Goal: Complete application form: Complete application form

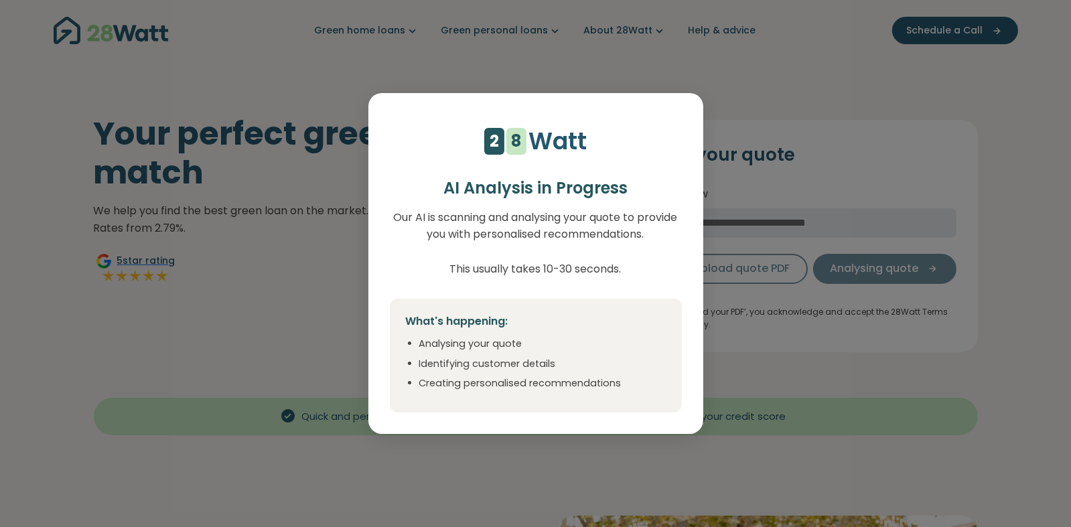
drag, startPoint x: 569, startPoint y: 279, endPoint x: 451, endPoint y: 249, distance: 121.7
click at [451, 249] on p "Our AI is scanning and analysing your quote to provide you with personalised re…" at bounding box center [536, 243] width 292 height 68
select select "***"
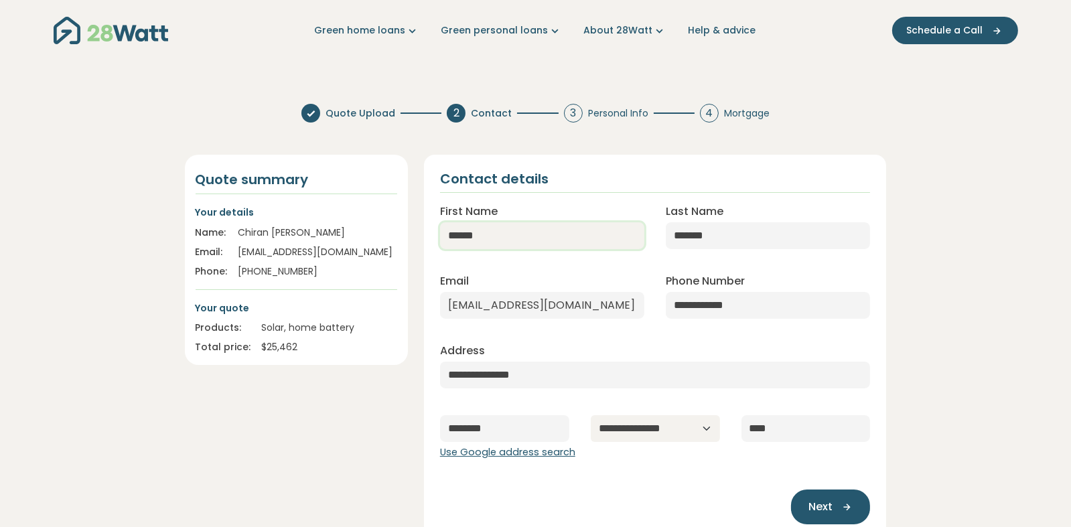
click at [496, 238] on input "******" at bounding box center [542, 235] width 204 height 27
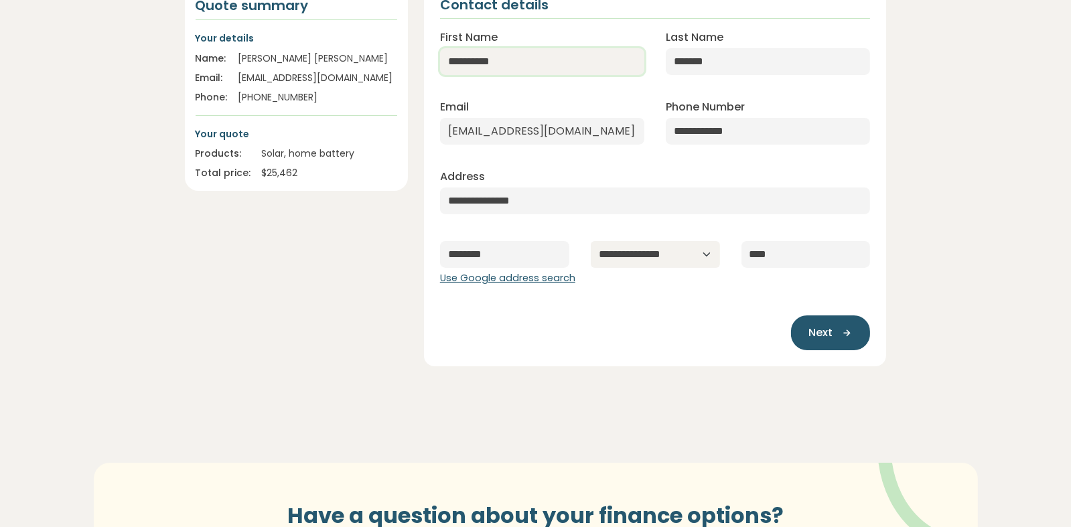
scroll to position [201, 0]
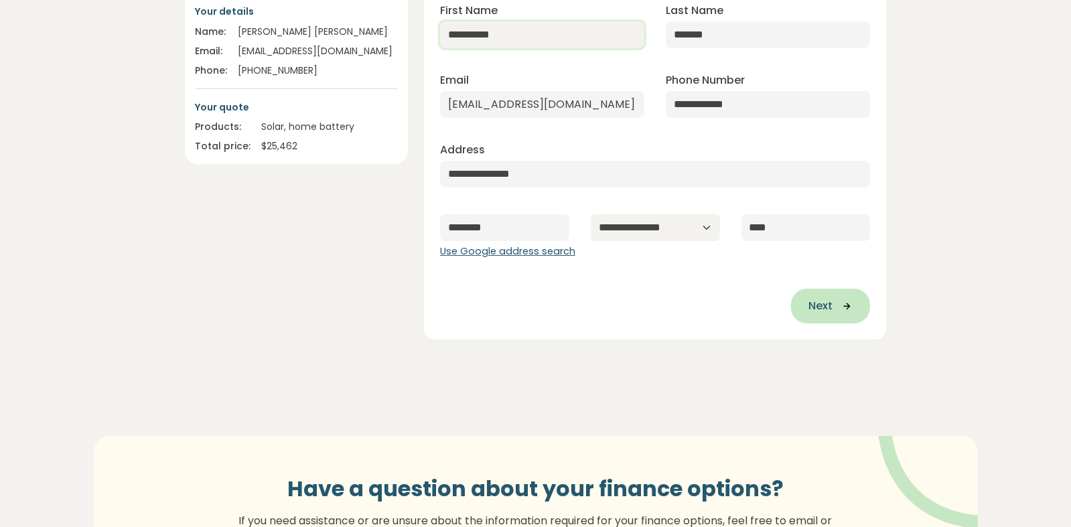
type input "**********"
click at [864, 297] on button "Next" at bounding box center [830, 306] width 79 height 35
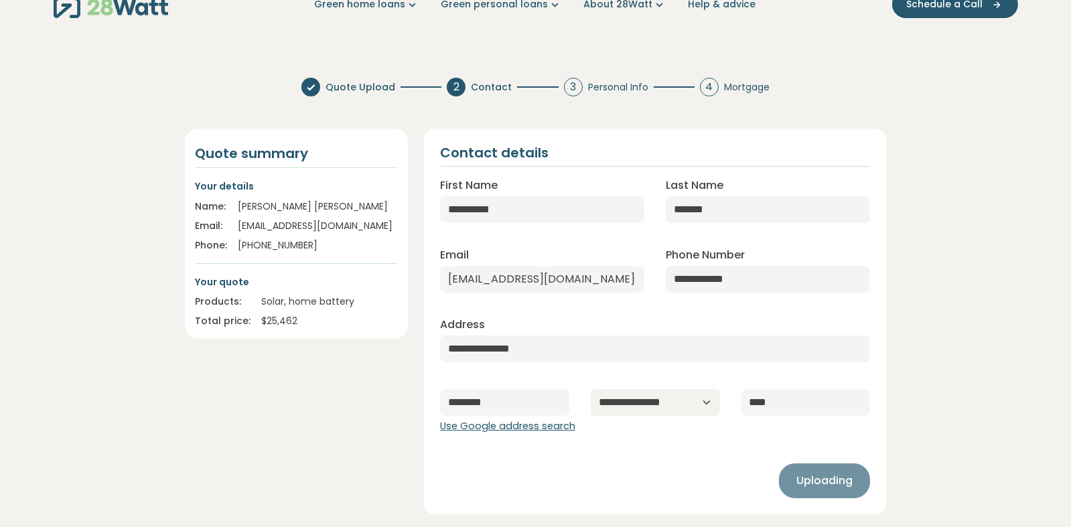
scroll to position [0, 0]
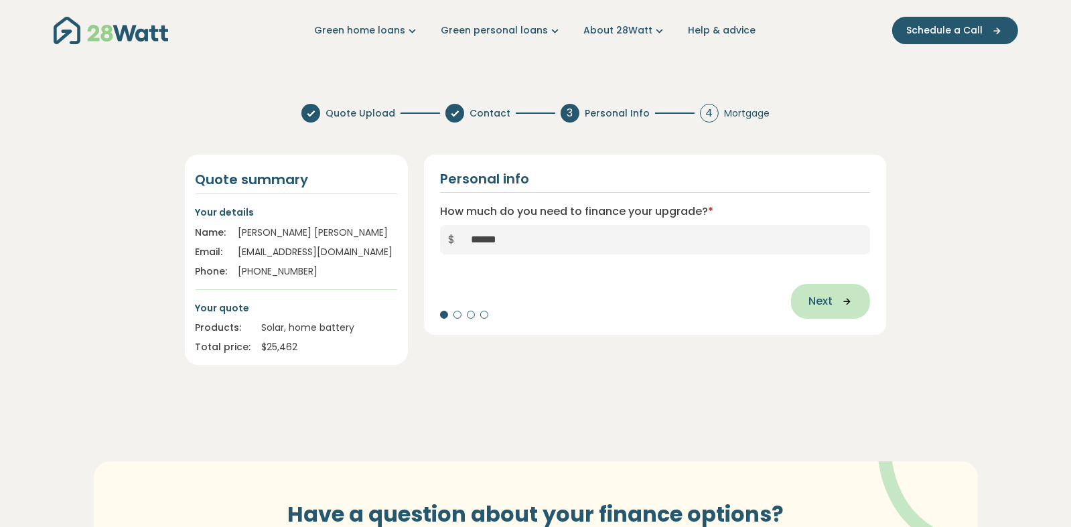
click at [819, 307] on span "Next" at bounding box center [820, 301] width 24 height 16
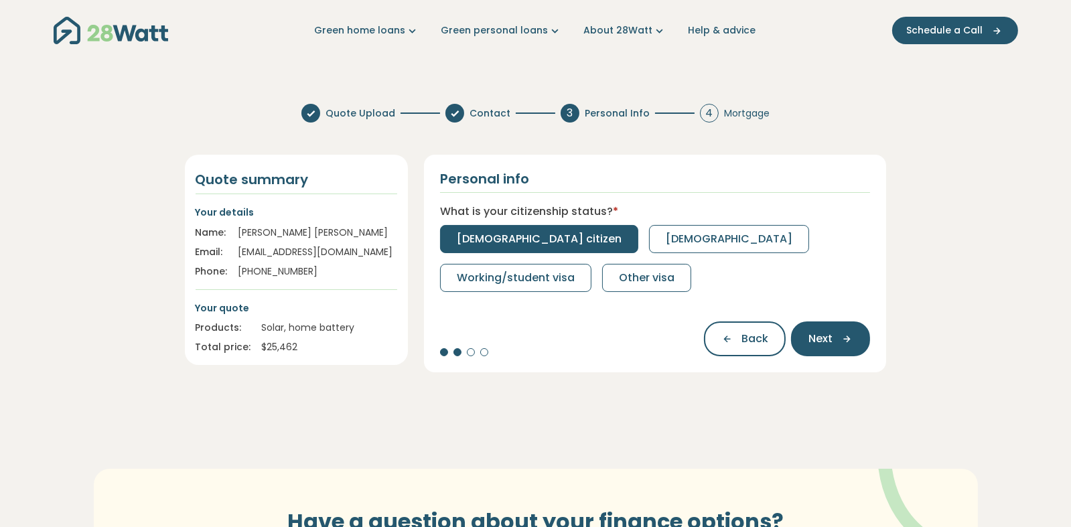
click at [537, 238] on span "[DEMOGRAPHIC_DATA] citizen" at bounding box center [539, 239] width 165 height 16
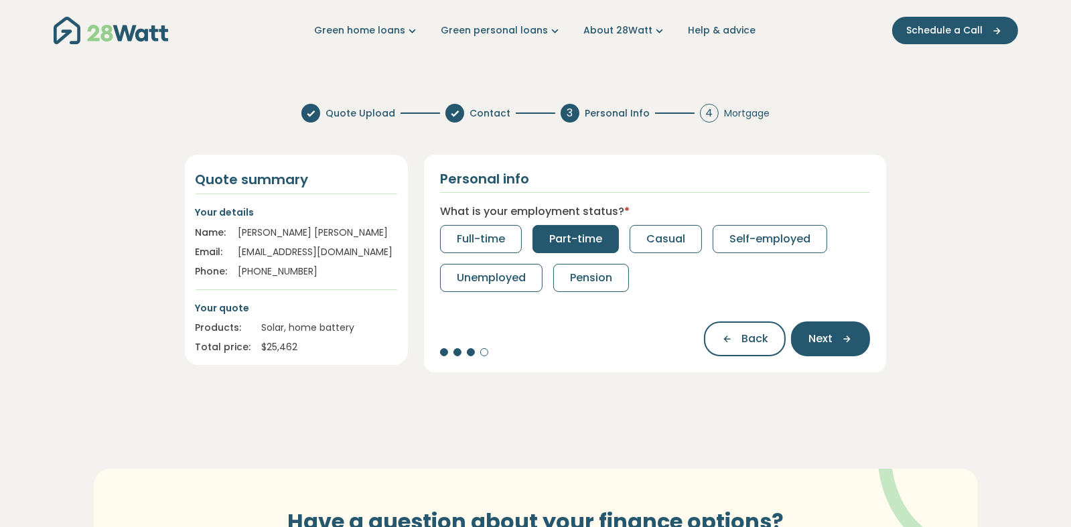
click at [555, 244] on span "Part-time" at bounding box center [575, 239] width 53 height 16
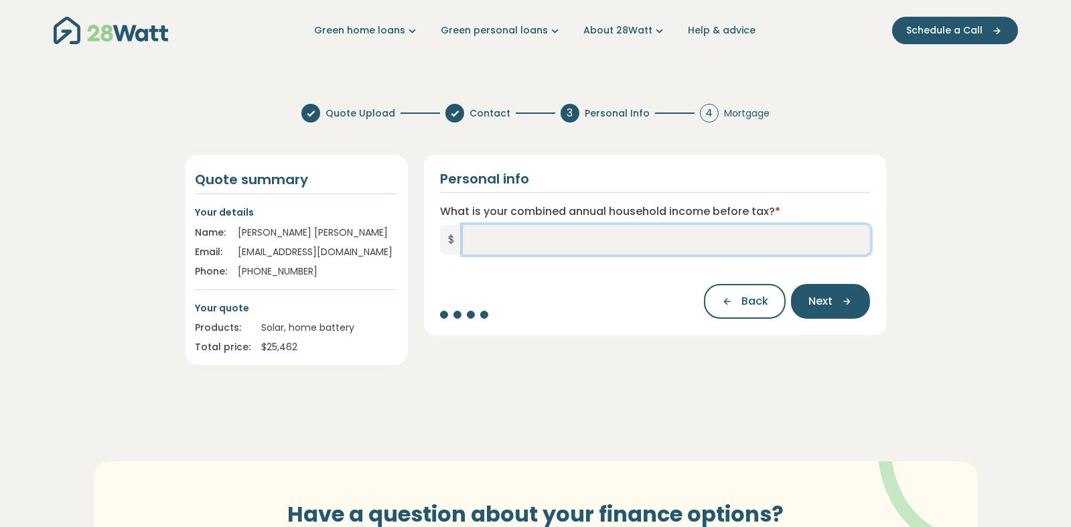
click at [555, 244] on input "What is your combined annual household income before tax? *" at bounding box center [667, 239] width 408 height 29
click at [645, 252] on input "What is your combined annual household income before tax? *" at bounding box center [667, 239] width 408 height 29
type input "*******"
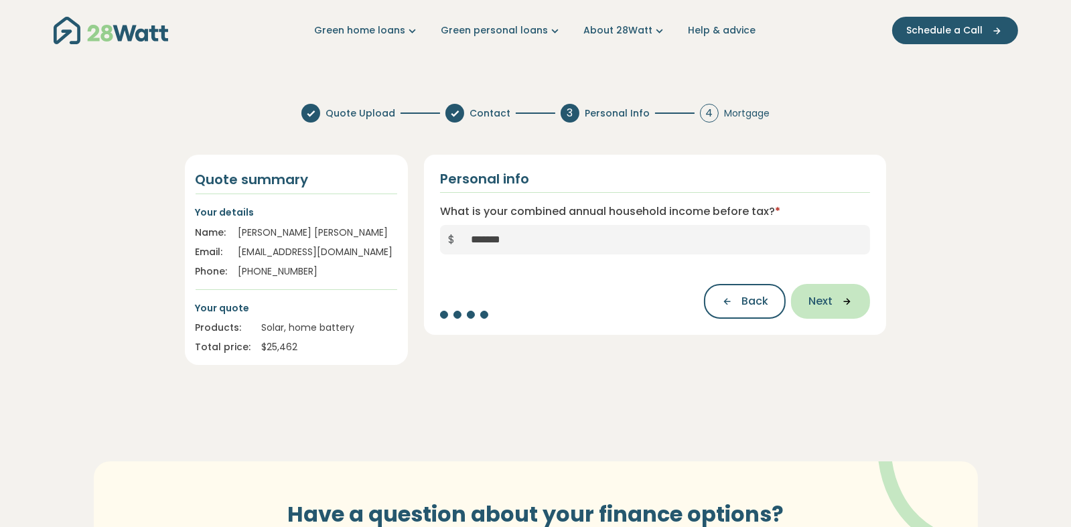
click at [825, 304] on span "Next" at bounding box center [820, 301] width 24 height 16
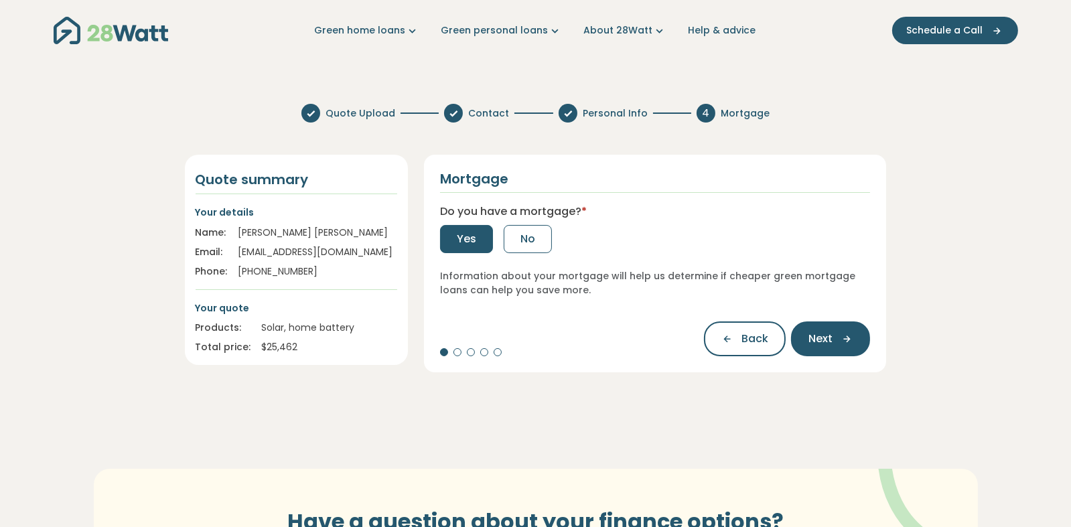
click at [465, 234] on span "Yes" at bounding box center [466, 239] width 19 height 16
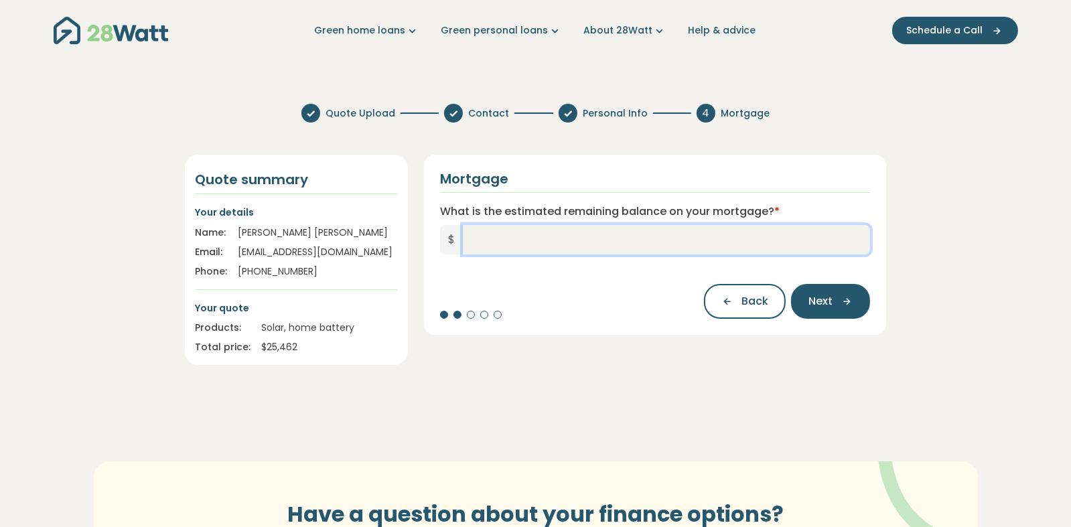
click at [492, 244] on input "What is the estimated remaining balance on your mortgage? *" at bounding box center [667, 239] width 408 height 29
type input "*********"
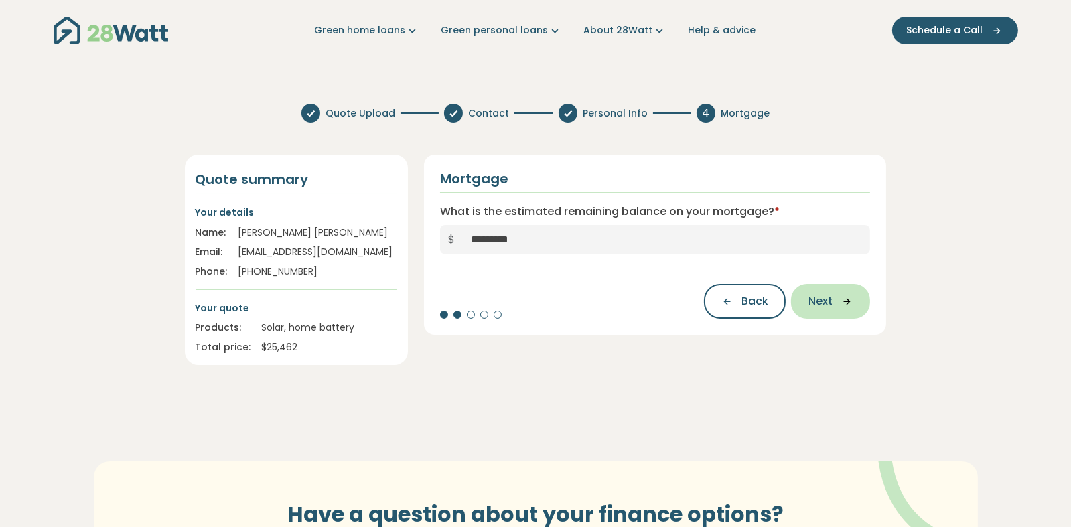
click at [834, 310] on button "Next" at bounding box center [830, 301] width 79 height 35
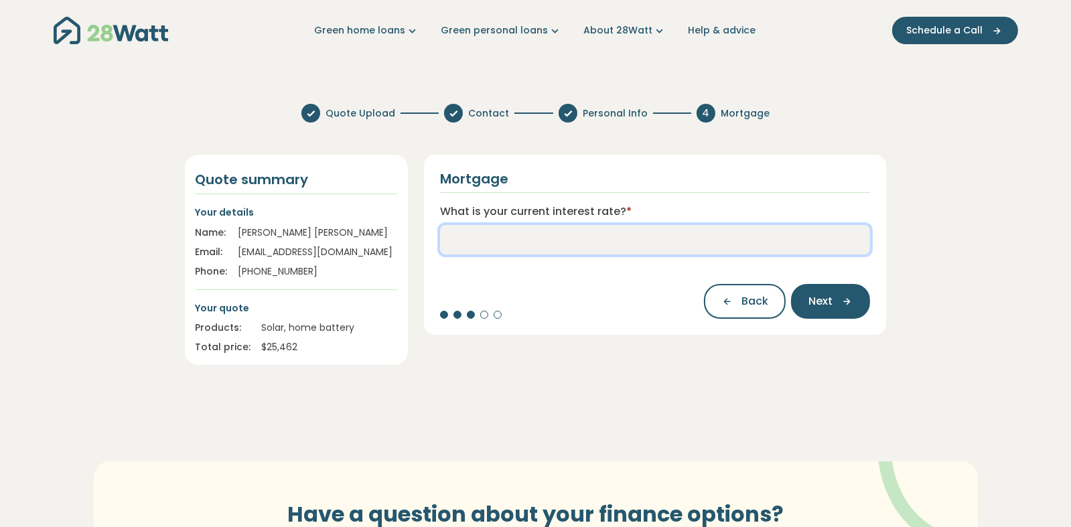
click at [650, 244] on input "What is your current interest rate? *" at bounding box center [655, 239] width 431 height 29
type input "****"
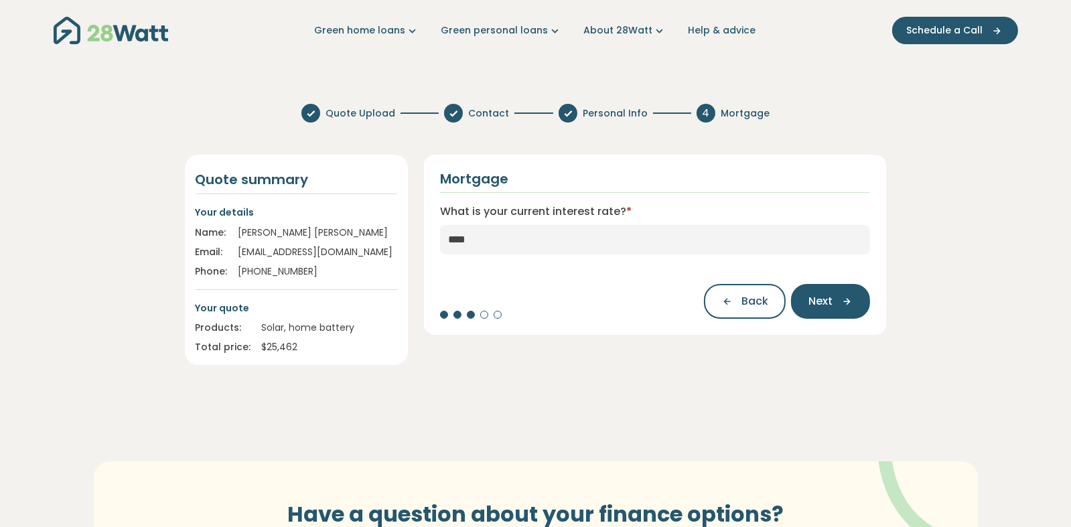
click at [612, 275] on div "Back Next" at bounding box center [655, 295] width 431 height 48
click at [812, 305] on span "Next" at bounding box center [820, 301] width 24 height 16
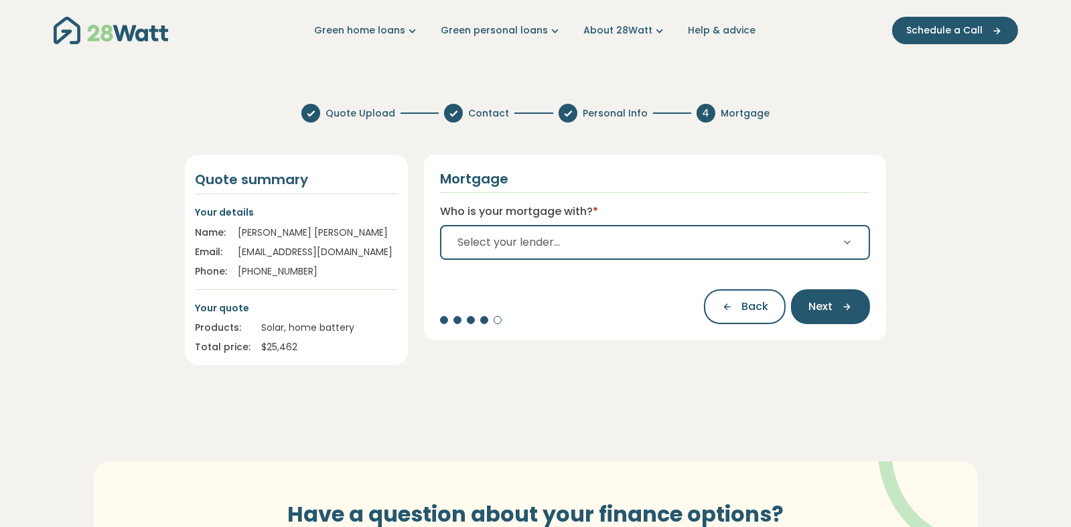
click at [535, 248] on span "Select your lender..." at bounding box center [508, 242] width 102 height 16
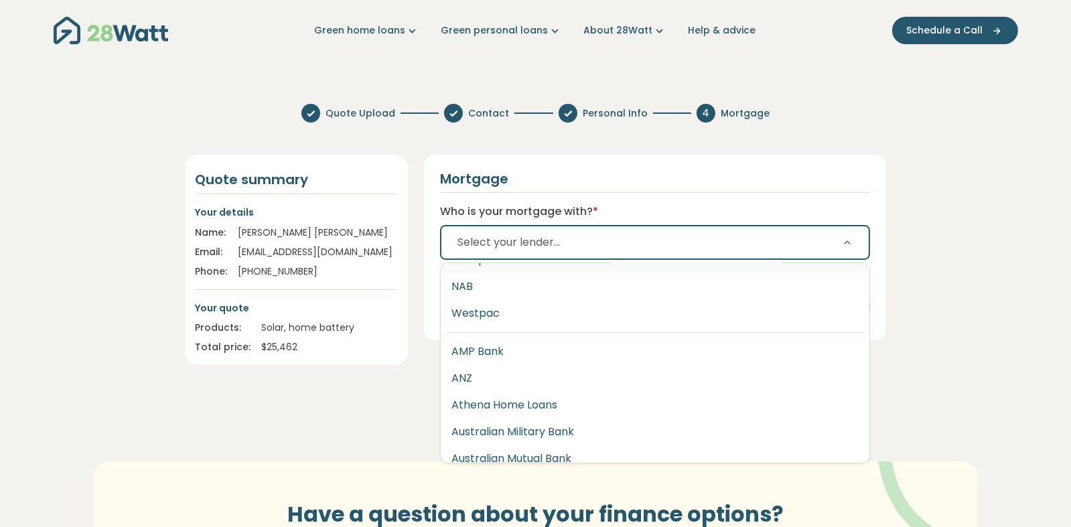
scroll to position [201, 0]
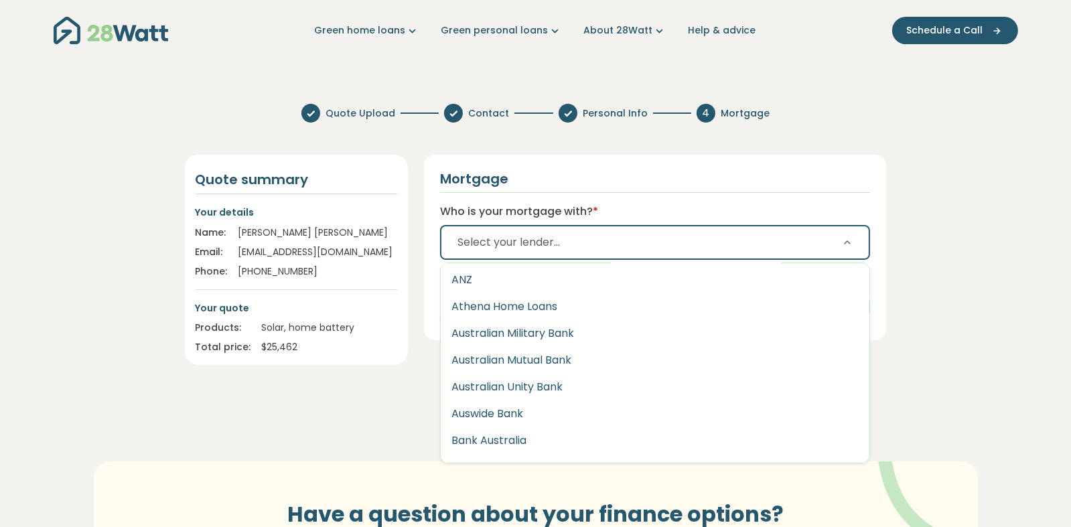
click at [489, 238] on span "Select your lender..." at bounding box center [508, 242] width 102 height 16
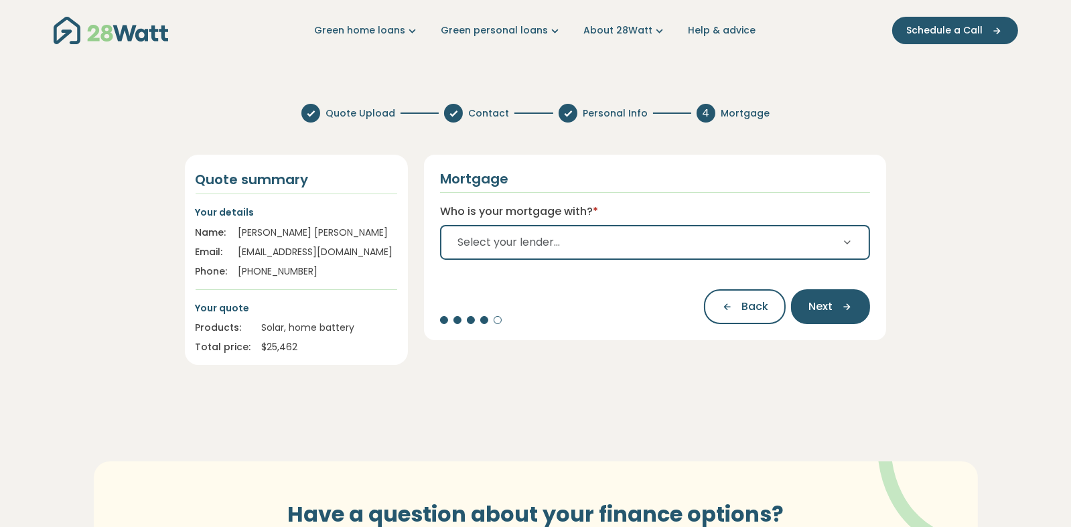
click at [489, 246] on span "Select your lender..." at bounding box center [508, 242] width 102 height 16
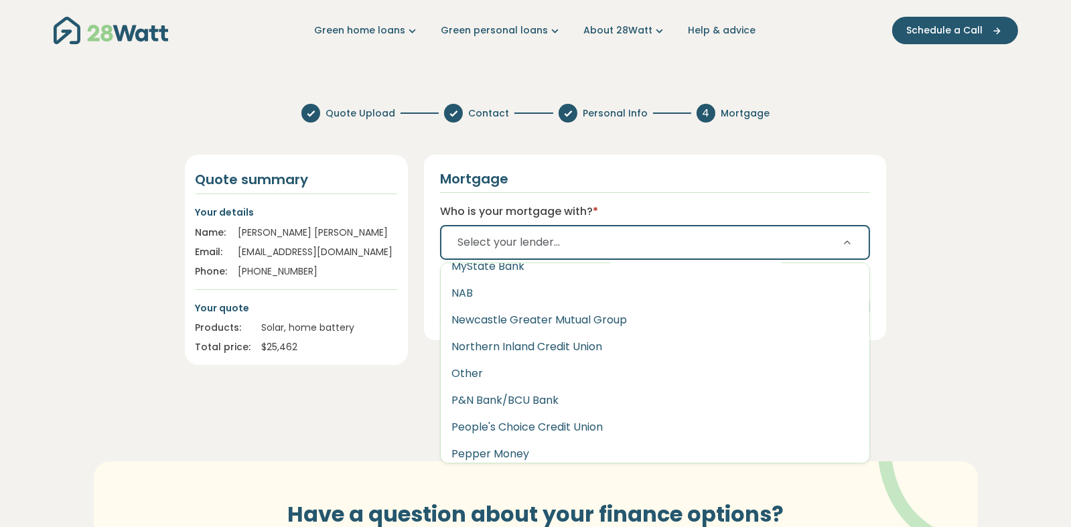
scroll to position [1942, 0]
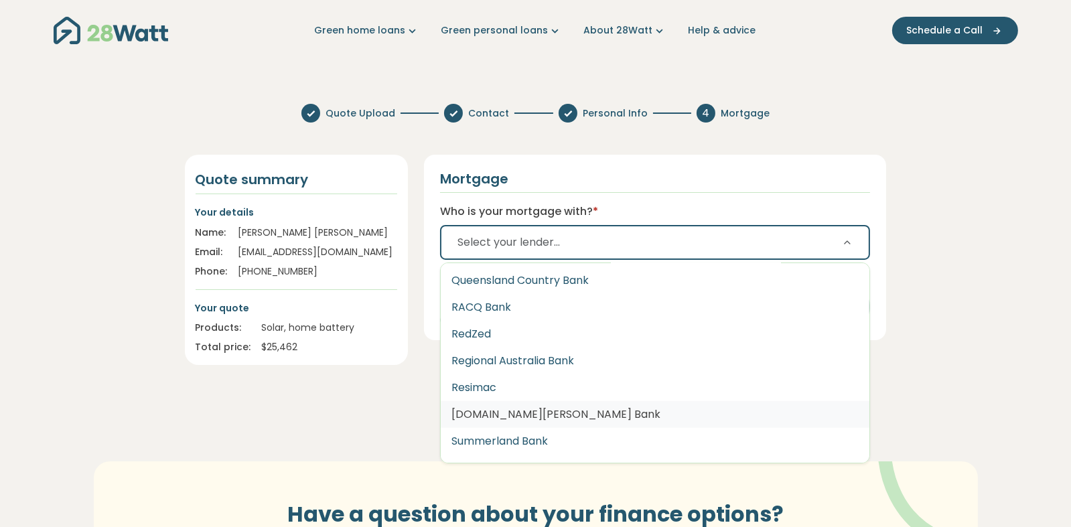
click at [516, 405] on button "[DOMAIN_NAME][PERSON_NAME] Bank" at bounding box center [655, 414] width 429 height 27
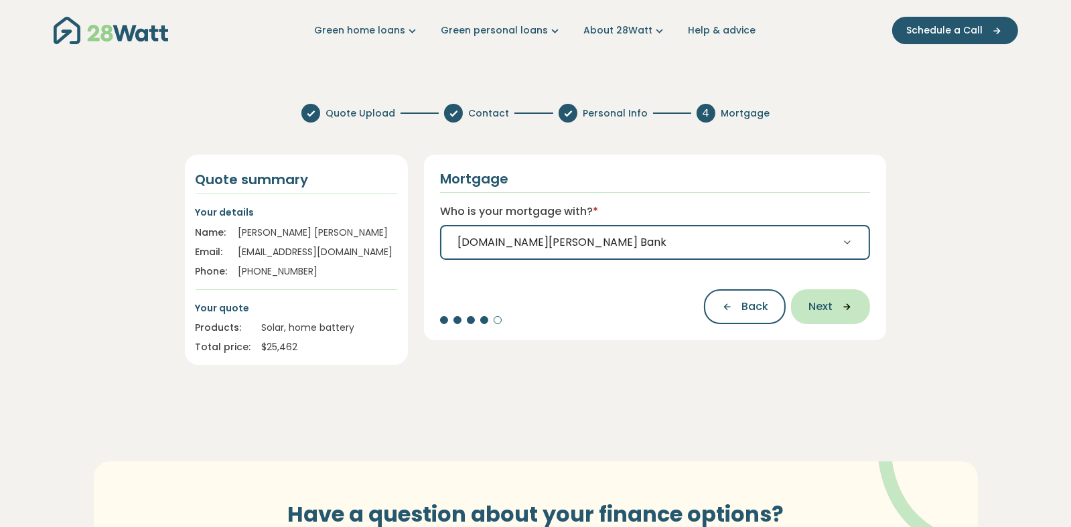
click at [829, 309] on span "Next" at bounding box center [820, 307] width 24 height 16
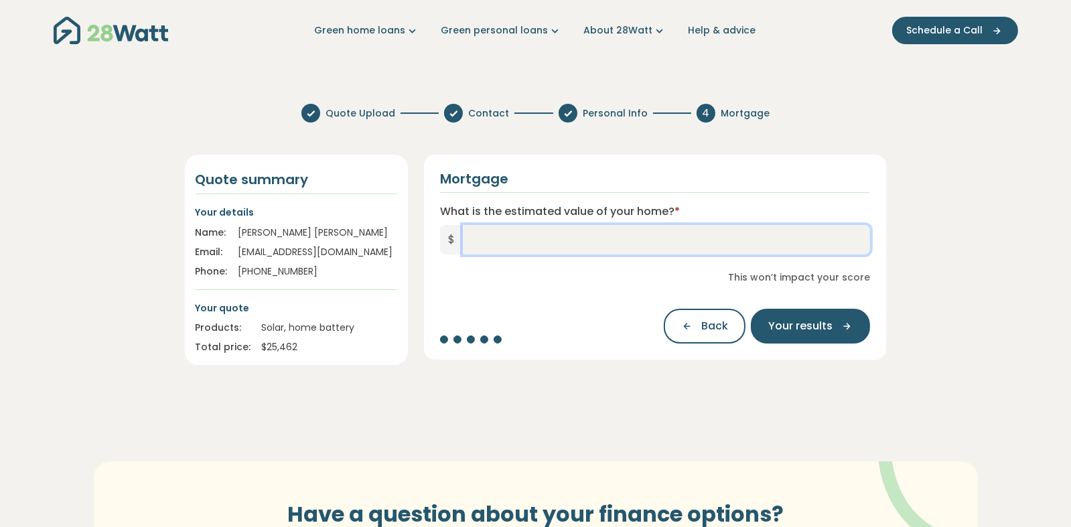
click at [604, 234] on input "What is the estimated value of your home? *" at bounding box center [667, 239] width 408 height 29
type input "*********"
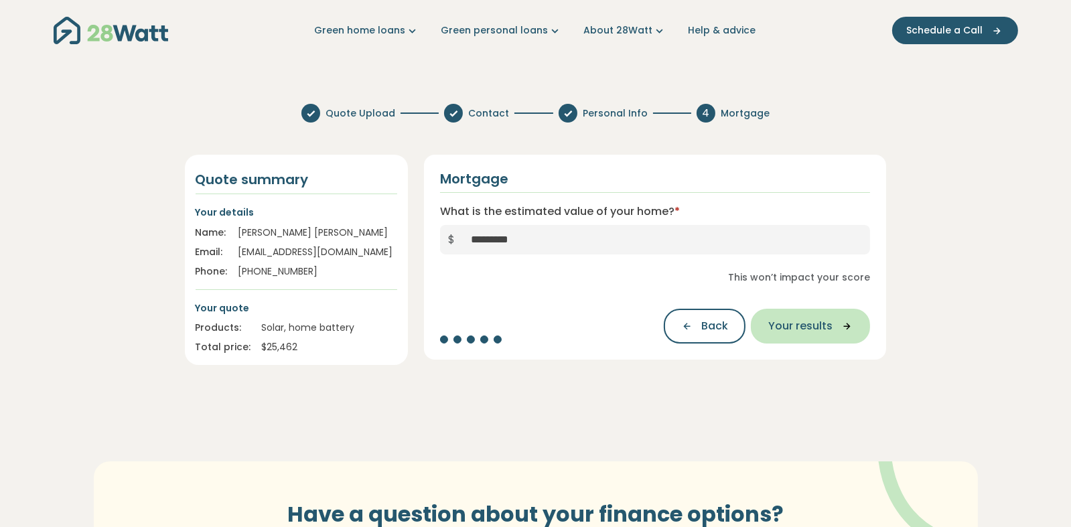
click at [785, 329] on span "Your results" at bounding box center [800, 326] width 64 height 16
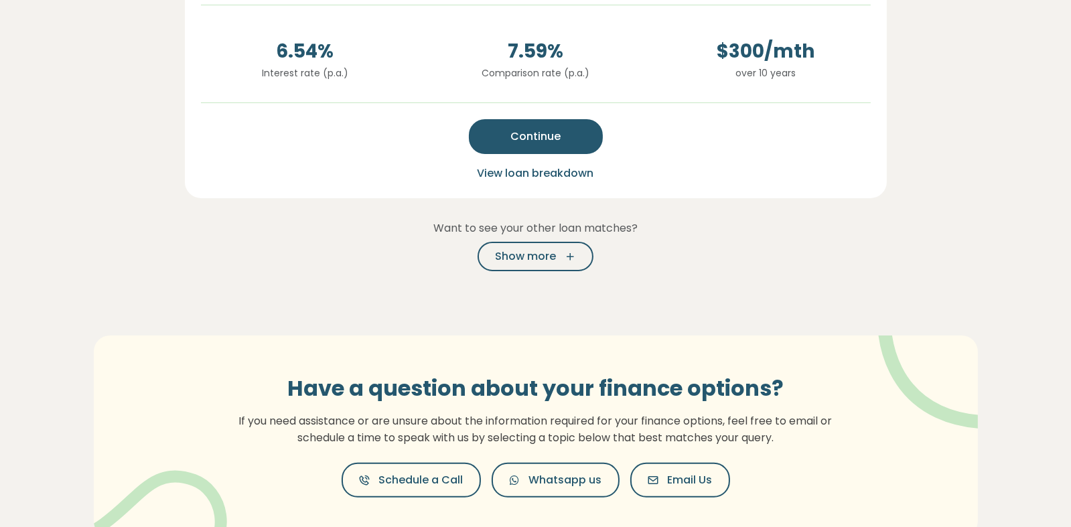
scroll to position [468, 0]
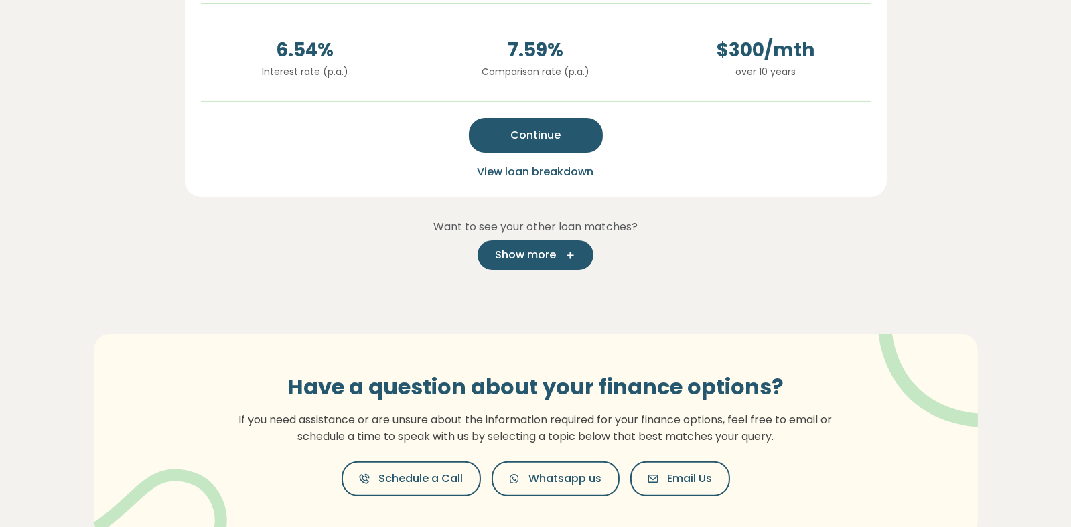
click at [554, 266] on button "Show more" at bounding box center [536, 254] width 116 height 29
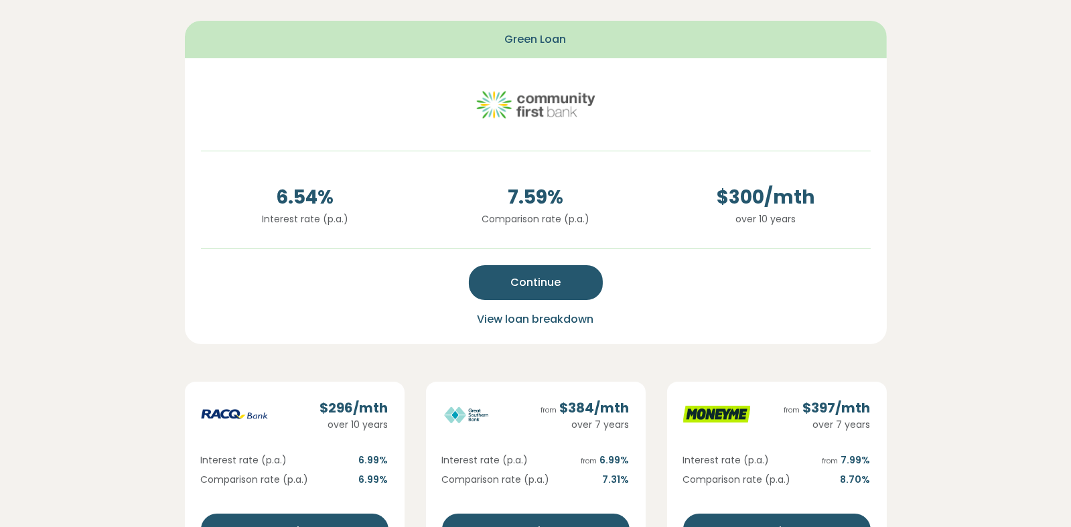
scroll to position [66, 0]
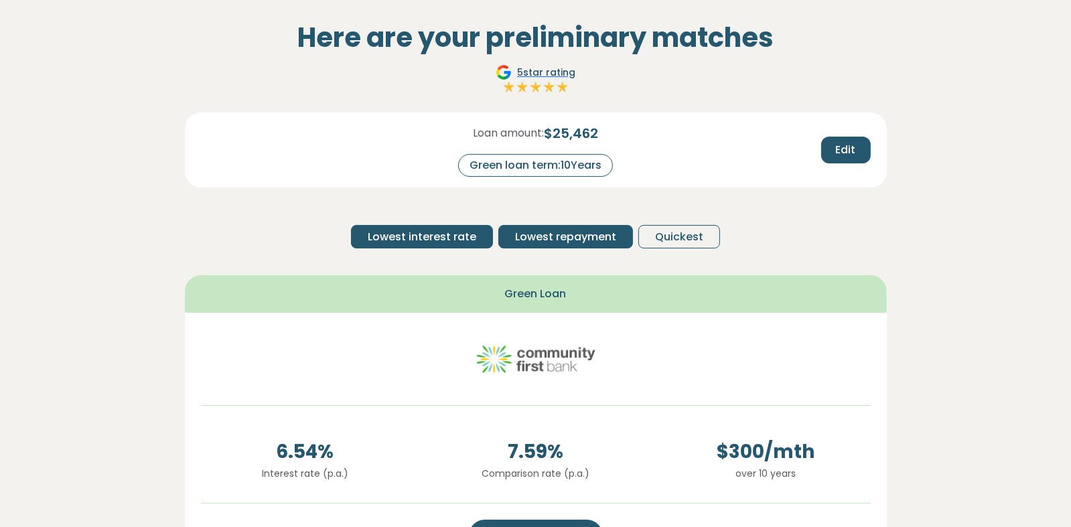
click at [571, 237] on span "Lowest repayment" at bounding box center [565, 237] width 101 height 16
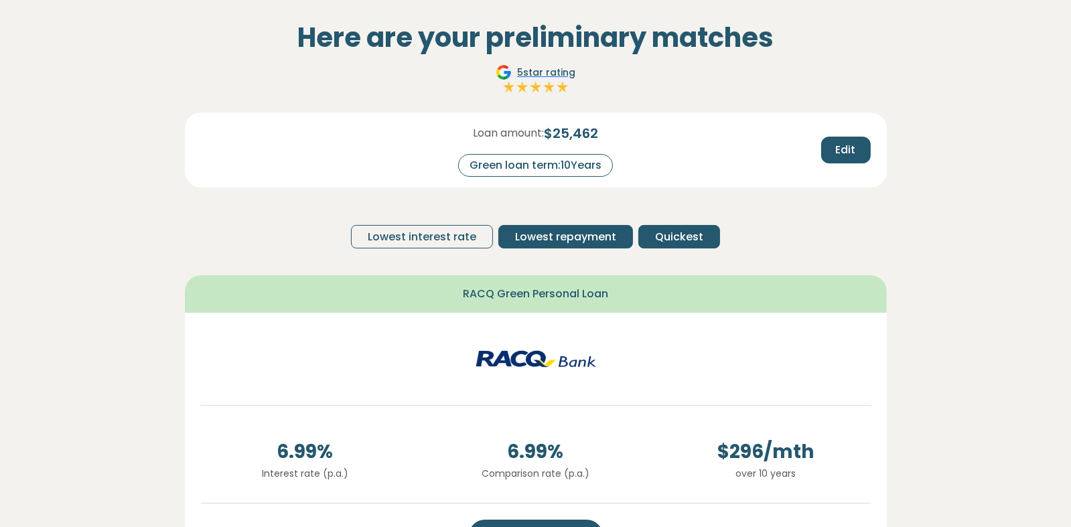
click at [662, 234] on span "Quickest" at bounding box center [679, 237] width 48 height 16
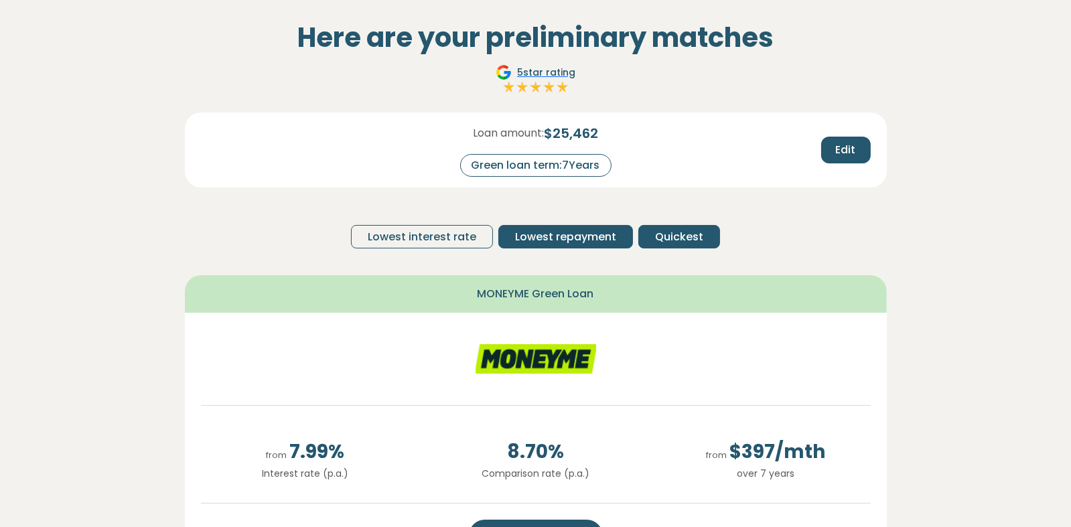
click at [563, 235] on span "Lowest repayment" at bounding box center [565, 237] width 101 height 16
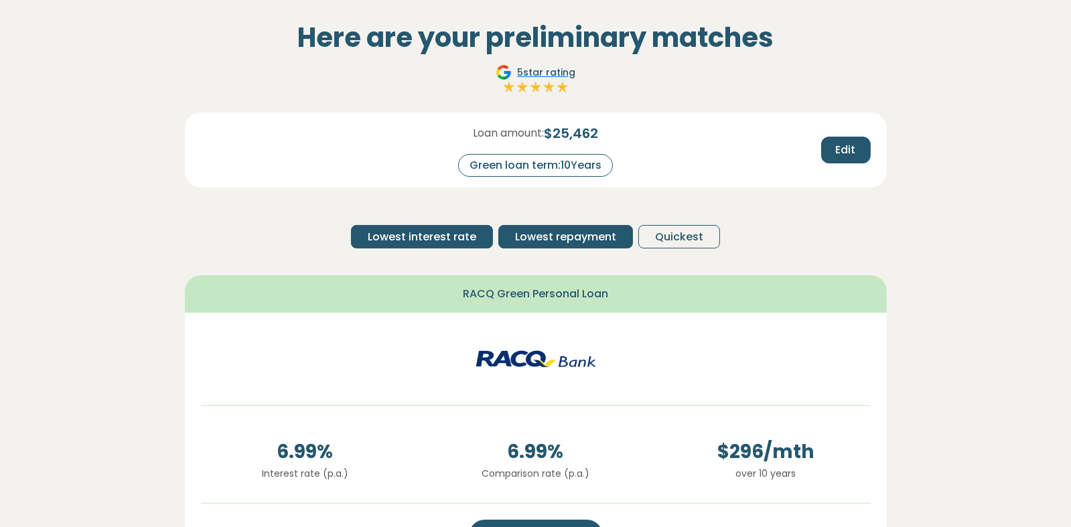
click at [464, 232] on span "Lowest interest rate" at bounding box center [422, 237] width 109 height 16
click at [569, 235] on span "Lowest repayment" at bounding box center [565, 237] width 101 height 16
click at [451, 232] on span "Lowest interest rate" at bounding box center [422, 237] width 109 height 16
click at [533, 235] on span "Lowest repayment" at bounding box center [565, 237] width 101 height 16
click at [462, 231] on span "Lowest interest rate" at bounding box center [422, 237] width 109 height 16
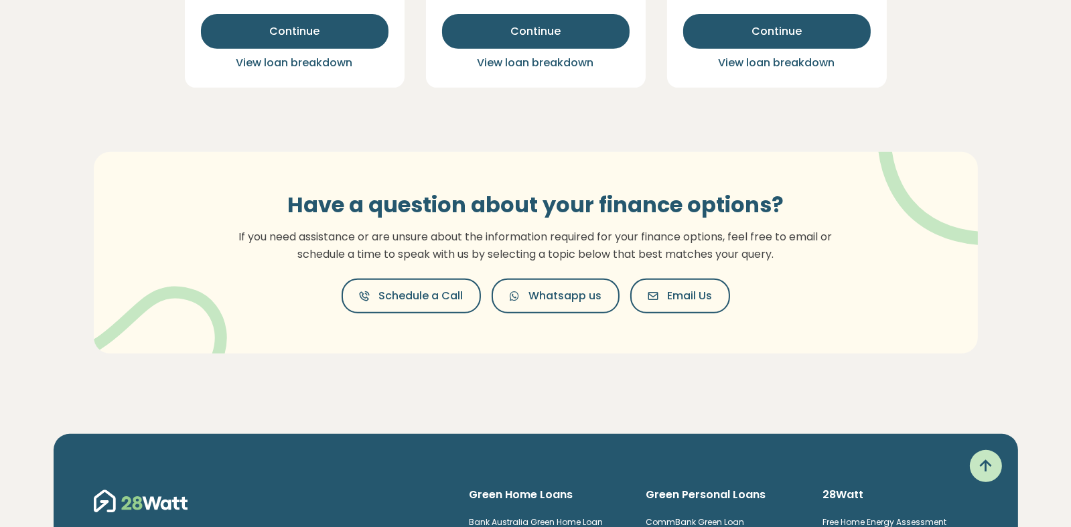
scroll to position [937, 0]
